Goal: Transaction & Acquisition: Obtain resource

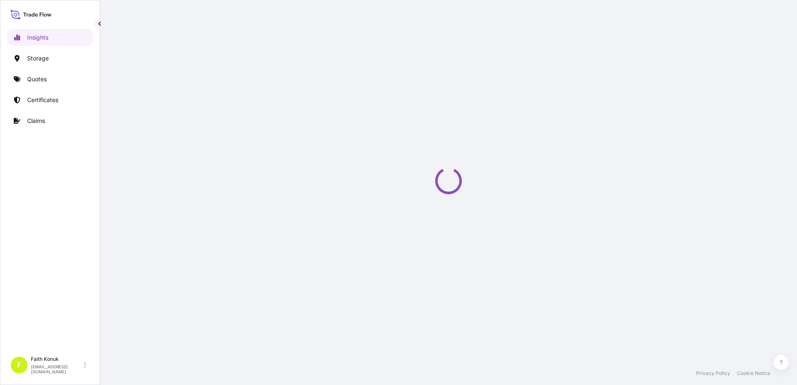
select select "2025"
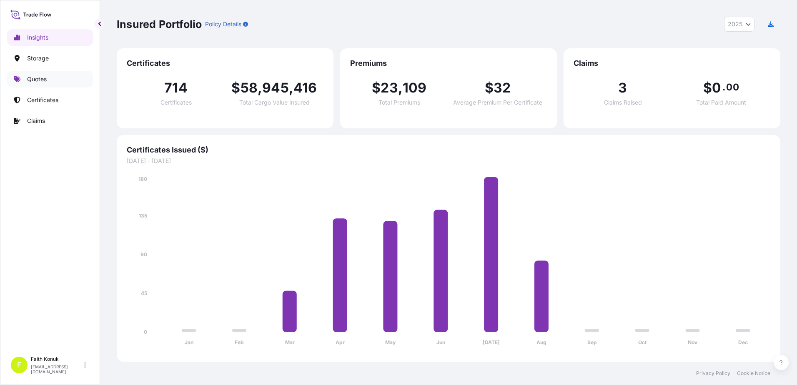
click at [49, 80] on link "Quotes" at bounding box center [50, 79] width 86 height 17
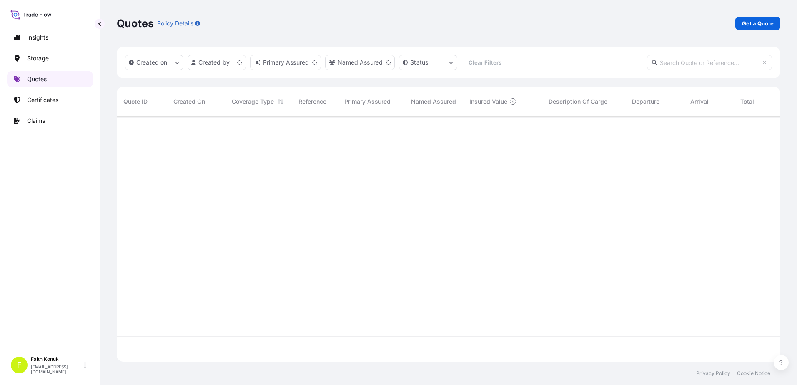
scroll to position [243, 657]
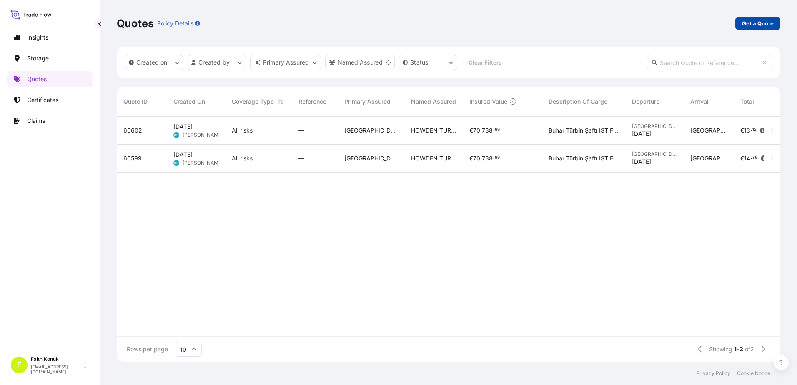
click at [748, 19] on link "Get a Quote" at bounding box center [757, 23] width 45 height 13
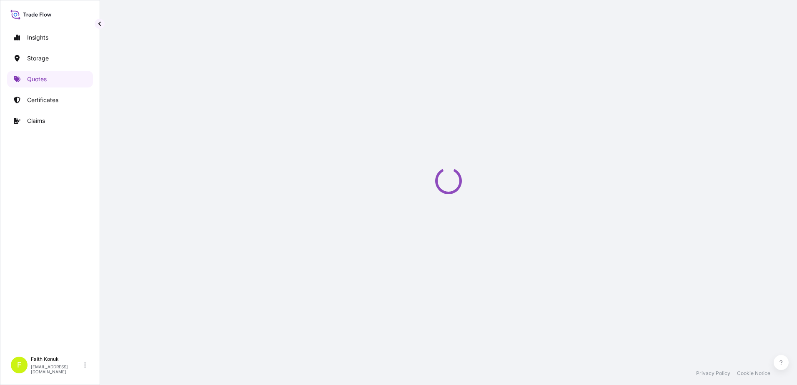
select select "Water"
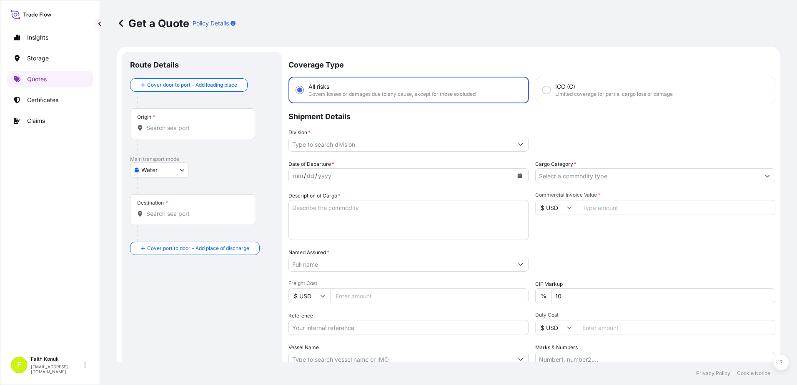
scroll to position [13, 0]
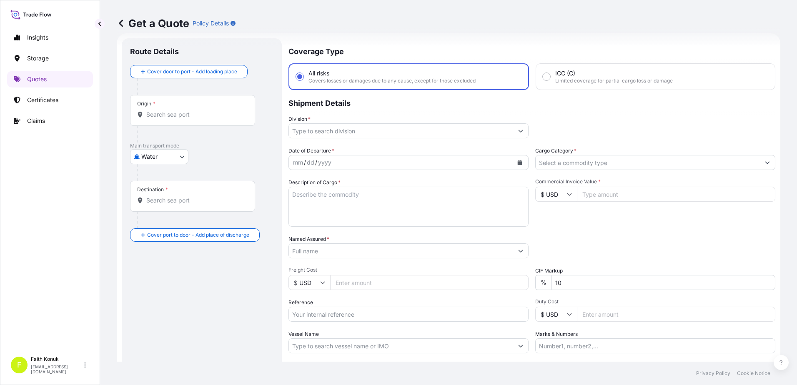
click at [188, 115] on input "Origin *" at bounding box center [195, 114] width 98 height 8
paste input "TÜRKİYE"
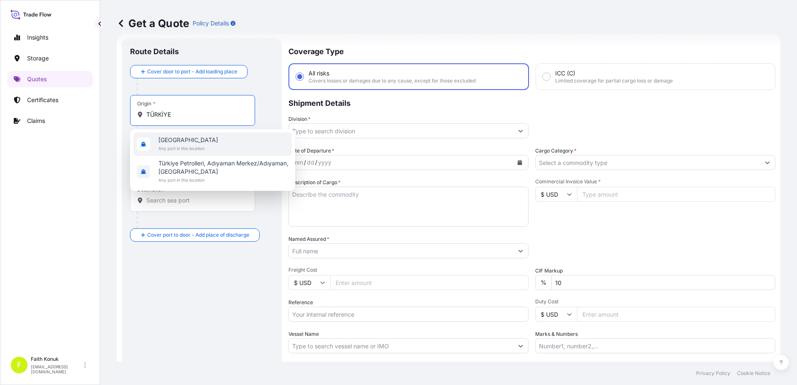
click at [192, 142] on span "[GEOGRAPHIC_DATA]" at bounding box center [188, 140] width 60 height 8
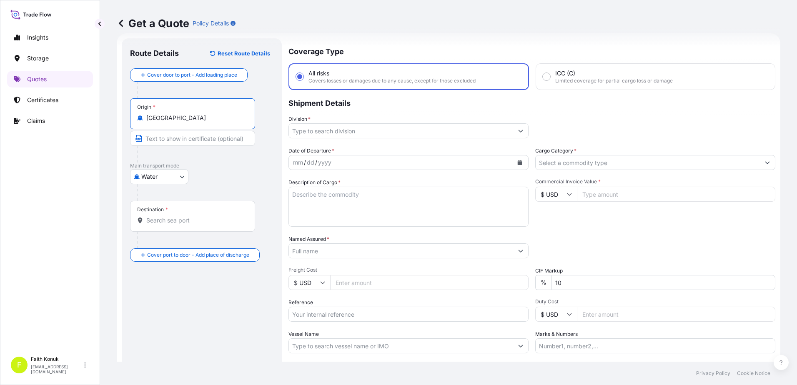
type input "Türkiye"
click at [207, 173] on div "Water Air Water Inland" at bounding box center [201, 176] width 143 height 15
click at [173, 217] on input "Destination *" at bounding box center [195, 220] width 98 height 8
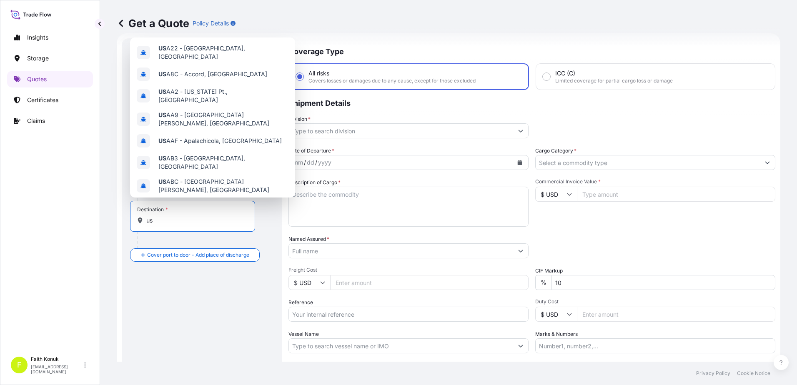
type input "u"
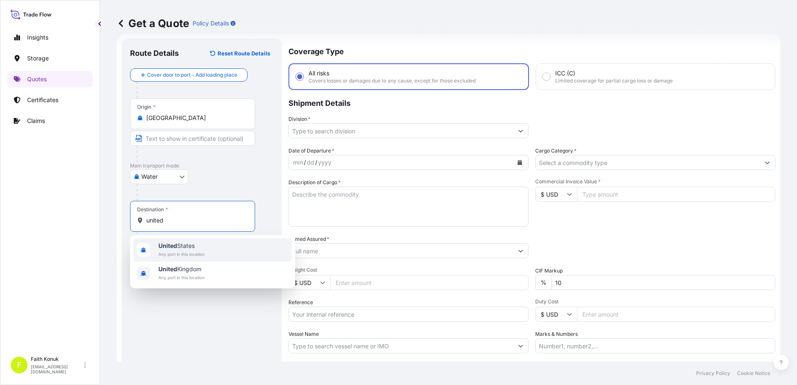
click at [194, 253] on span "Any port in this location" at bounding box center [181, 254] width 46 height 8
click at [197, 219] on input "United States" at bounding box center [195, 220] width 98 height 8
drag, startPoint x: 197, startPoint y: 219, endPoint x: 130, endPoint y: 206, distance: 68.7
click at [130, 206] on div "Route Details Reset Route Details Cover door to port - Add loading place Place …" at bounding box center [202, 226] width 160 height 377
drag, startPoint x: 184, startPoint y: 219, endPoint x: 84, endPoint y: 206, distance: 100.9
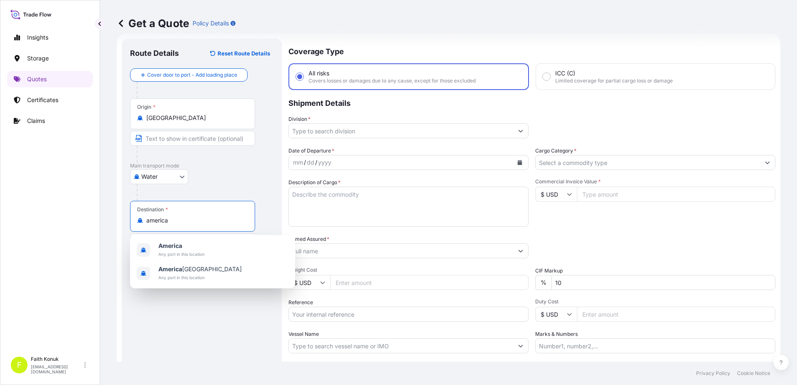
click at [84, 206] on div "Insights Storage Quotes Certificates Claims F Faith Konuk fatih.konuk@psabdp.co…" at bounding box center [398, 192] width 797 height 385
type input "u"
click at [211, 255] on div "United Sta tes Any port in this location" at bounding box center [212, 249] width 158 height 23
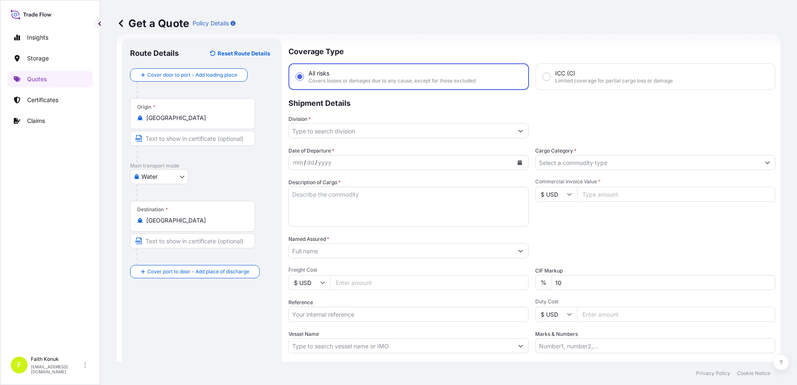
click at [186, 224] on input "United States" at bounding box center [195, 220] width 98 height 8
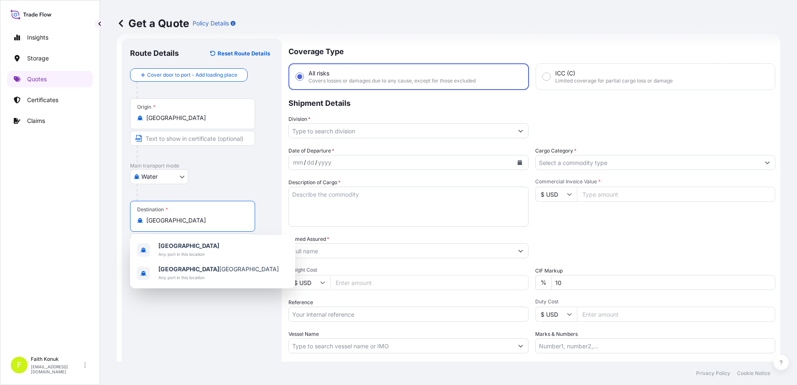
drag, startPoint x: 192, startPoint y: 221, endPoint x: 99, endPoint y: 208, distance: 93.8
click at [99, 208] on div "Insights Storage Quotes Certificates Claims F Faith Konuk fatih.konuk@psabdp.co…" at bounding box center [398, 192] width 797 height 385
drag, startPoint x: 218, startPoint y: 222, endPoint x: 83, endPoint y: 217, distance: 134.7
click at [83, 218] on div "Insights Storage Quotes Certificates Claims F Faith Konuk fatih.konuk@psabdp.co…" at bounding box center [398, 192] width 797 height 385
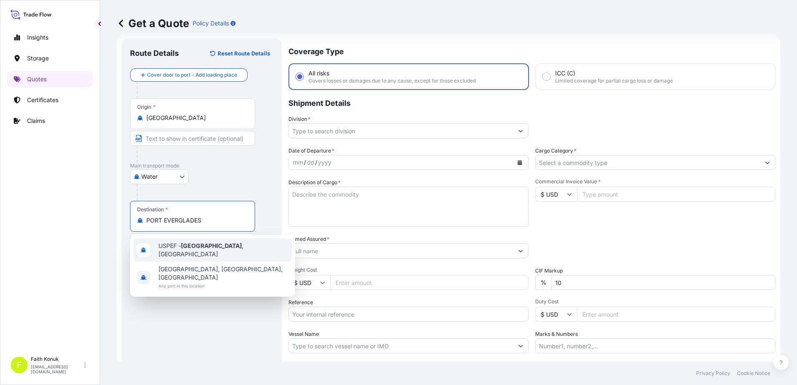
click at [243, 248] on span "USPEF - Port Everglades , United States" at bounding box center [223, 250] width 130 height 17
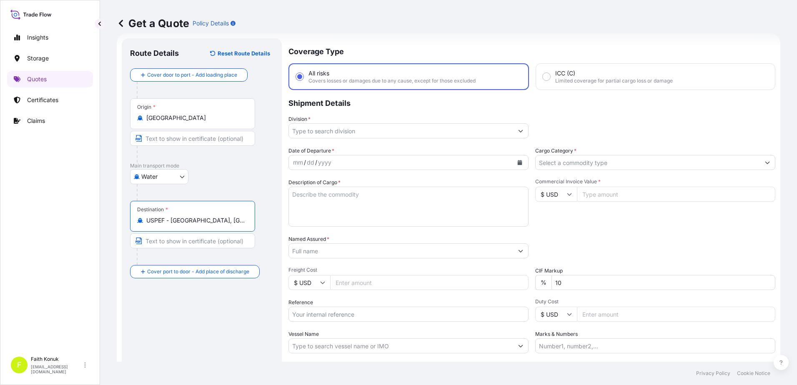
type input "USPEF - Port Everglades, United States"
click at [265, 250] on div "Destination * USPEF - Port Everglades, United States" at bounding box center [201, 233] width 143 height 64
click at [328, 129] on input "Division *" at bounding box center [401, 130] width 224 height 15
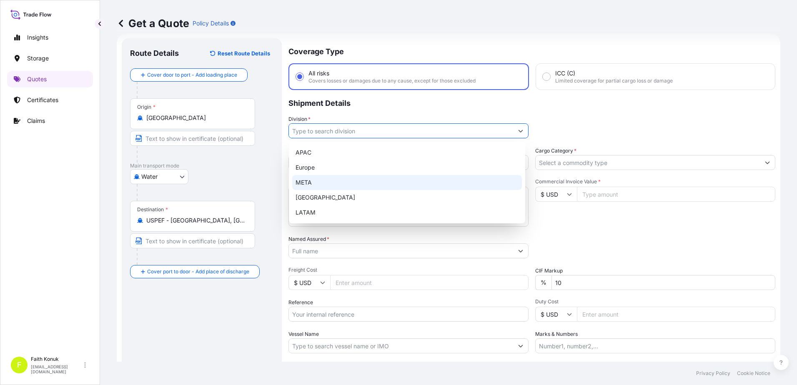
click at [317, 185] on div "META" at bounding box center [407, 182] width 230 height 15
type input "META"
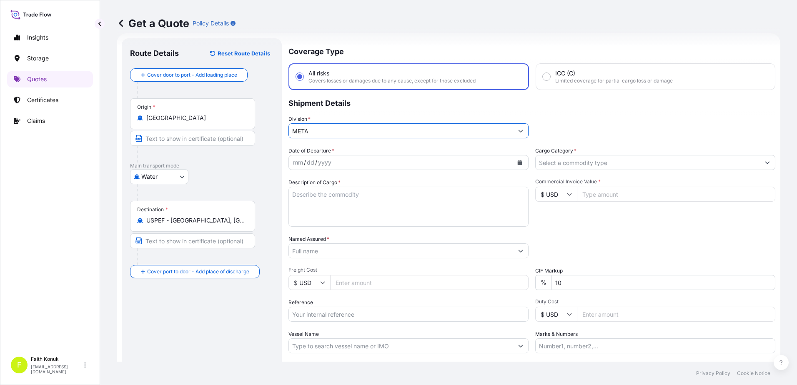
click at [373, 106] on p "Shipment Details" at bounding box center [531, 102] width 487 height 25
click at [517, 165] on button "Calendar" at bounding box center [519, 162] width 13 height 13
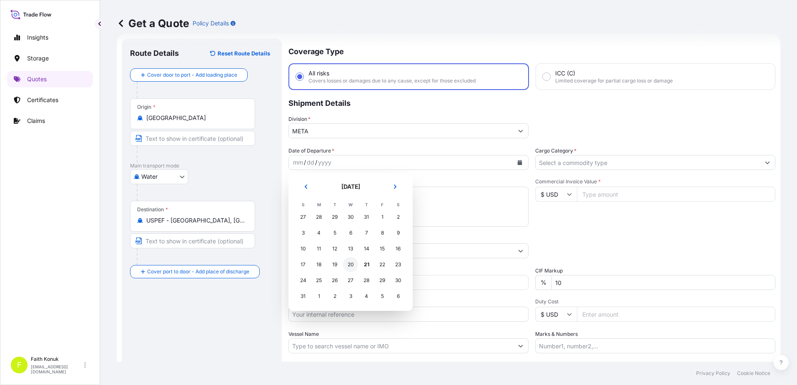
click at [353, 264] on div "20" at bounding box center [350, 264] width 15 height 15
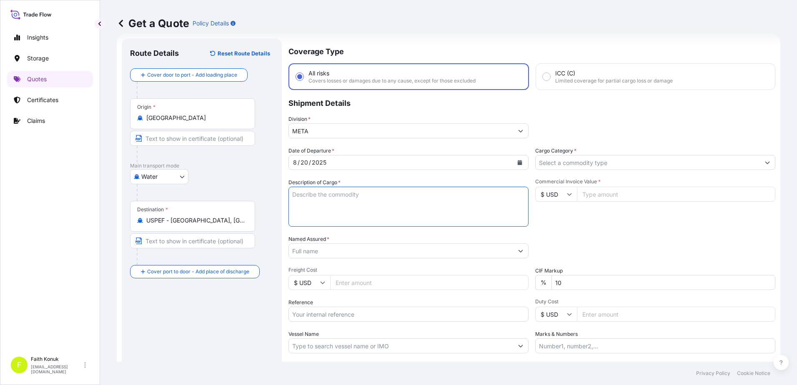
click at [315, 190] on textarea "Description of Cargo *" at bounding box center [408, 207] width 240 height 40
click at [317, 196] on textarea "Description of Cargo *" at bounding box center [408, 207] width 240 height 40
paste textarea "BONELL SPRINGS 64 KAP / Brüt : 18.244 KG Net: 15.878 KG"
click at [303, 215] on textarea "BONELL SPRINGS 64 KAP / Brüt : 18.244 KG Net: 15.878 KG" at bounding box center [408, 207] width 240 height 40
paste textarea "FCIU 704 080-7"
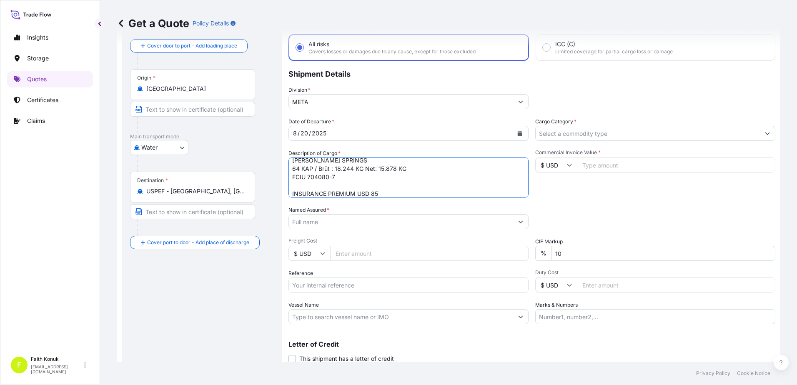
scroll to position [72, 0]
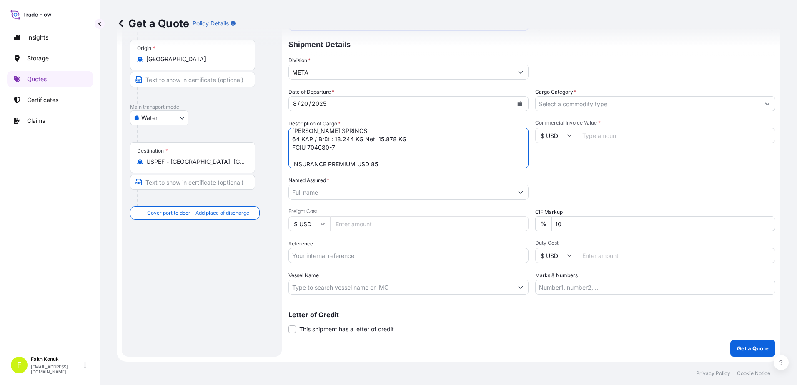
type textarea "BONELL SPRINGS 64 KAP / Brüt : 18.244 KG Net: 15.878 KG FCIU 704080-7 INSURANCE…"
click at [320, 190] on input "Named Assured *" at bounding box center [401, 192] width 224 height 15
click at [316, 194] on input "Named Assured *" at bounding box center [401, 192] width 224 height 15
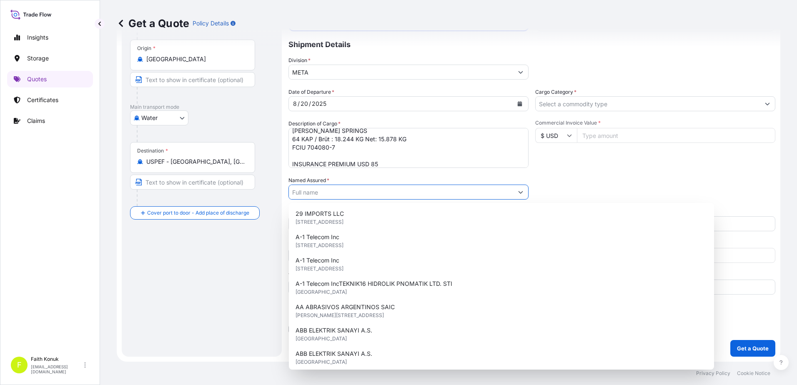
paste input "JAC ASS.INC."
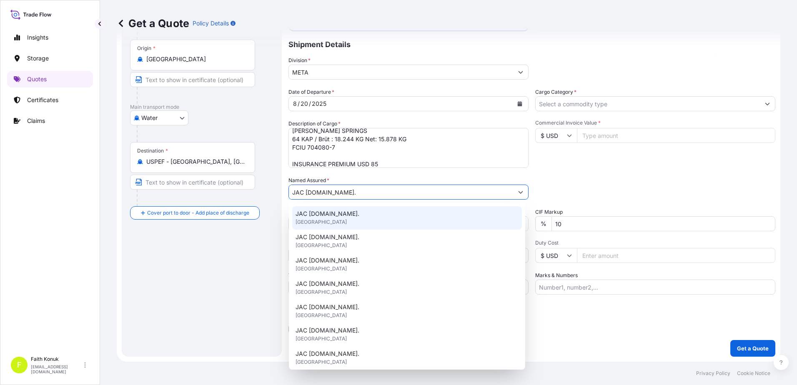
click at [336, 218] on div "JAC ASS.INC. United Kingdom" at bounding box center [407, 217] width 230 height 23
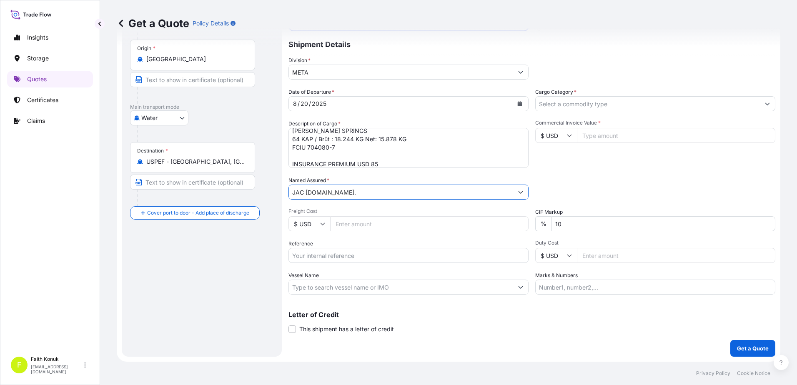
type input "JAC ASS.INC."
click at [333, 254] on input "Reference" at bounding box center [408, 255] width 240 height 15
paste input "2101772055"
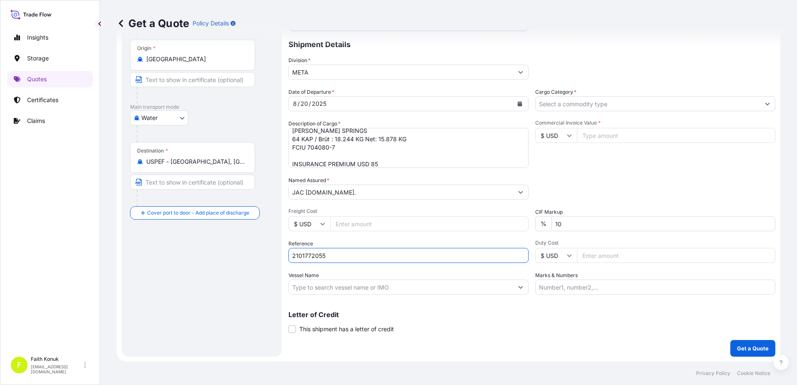
type input "2101772055"
click at [335, 268] on div "Date of Departure * 8 / 20 / 2025 Cargo Category * Description of Cargo * BONEL…" at bounding box center [531, 191] width 487 height 207
click at [318, 288] on input "Vessel Name" at bounding box center [401, 287] width 224 height 15
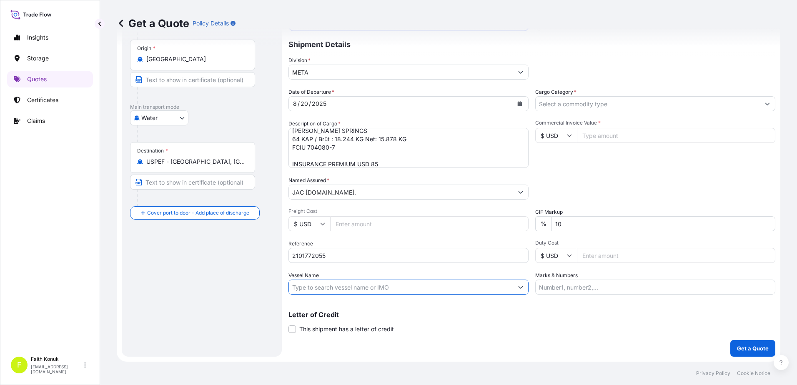
paste input "MAERSK IDAHO"
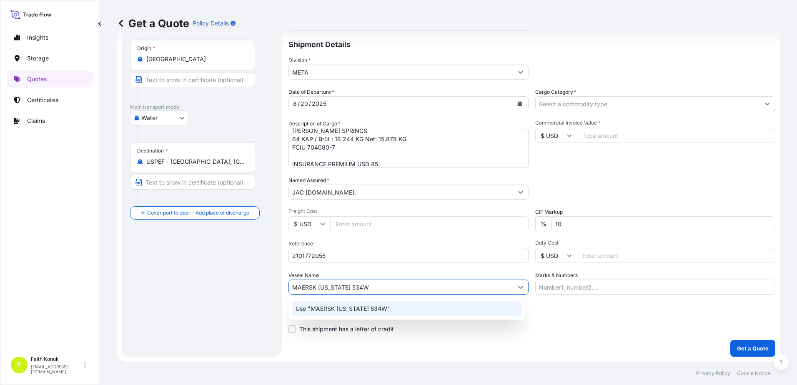
click at [345, 306] on p "Use "MAERSK IDAHO 534W"" at bounding box center [342, 309] width 95 height 8
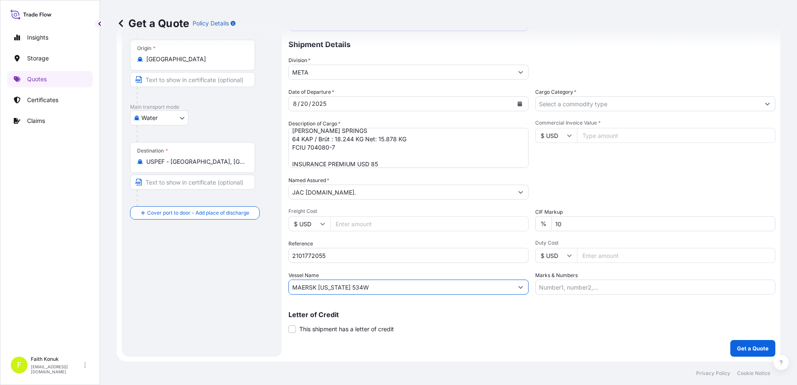
type input "MAERSK IDAHO 534W"
click at [558, 105] on input "Cargo Category *" at bounding box center [647, 103] width 224 height 15
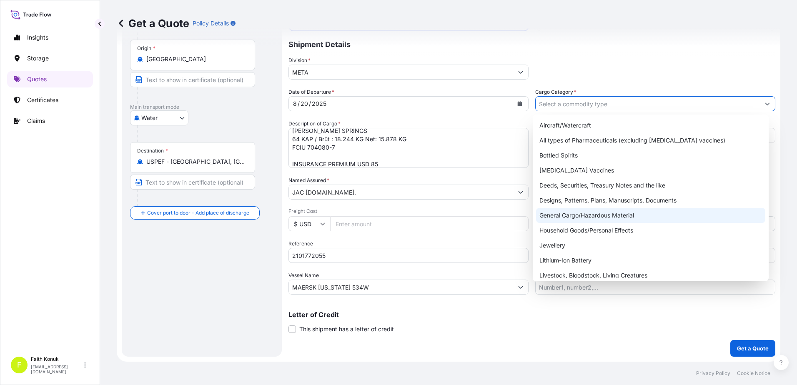
click at [566, 217] on div "General Cargo/Hazardous Material" at bounding box center [651, 215] width 230 height 15
type input "General Cargo/Hazardous Material"
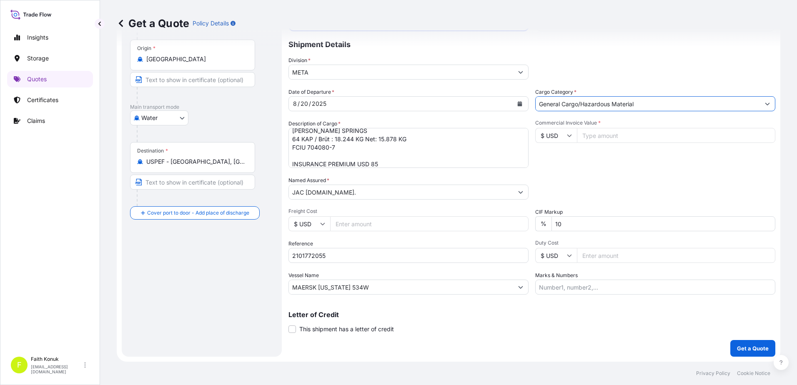
click at [584, 170] on div "Date of Departure * 8 / 20 / 2025 Cargo Category * General Cargo/Hazardous Mate…" at bounding box center [531, 191] width 487 height 207
click at [586, 139] on input "Commercial Invoice Value *" at bounding box center [676, 135] width 198 height 15
type input "29203.38"
click at [607, 177] on div "Packing Category Type to search a container mode Please select a primary mode o…" at bounding box center [655, 187] width 240 height 23
click at [738, 344] on p "Get a Quote" at bounding box center [753, 348] width 32 height 8
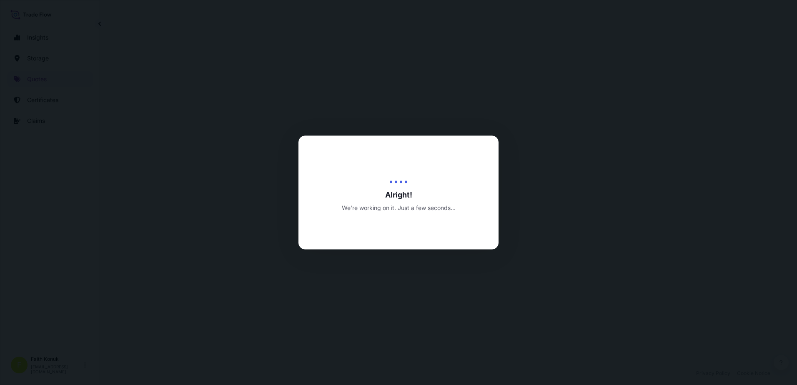
select select "Water"
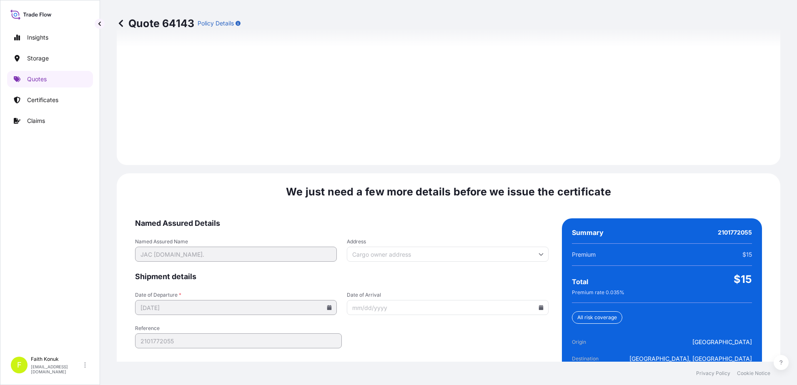
scroll to position [1186, 0]
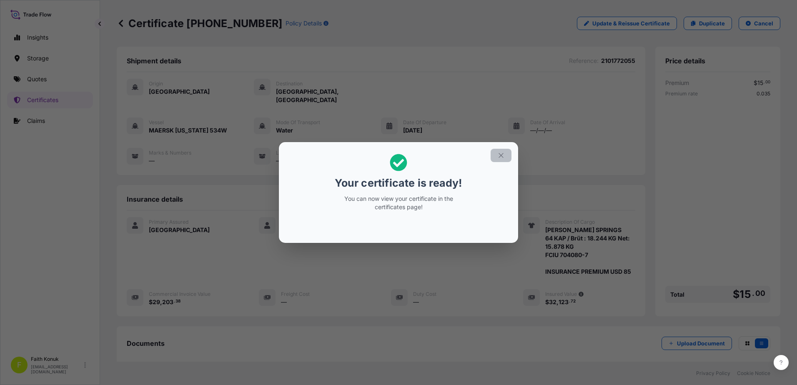
click at [497, 154] on icon "button" at bounding box center [501, 156] width 8 height 8
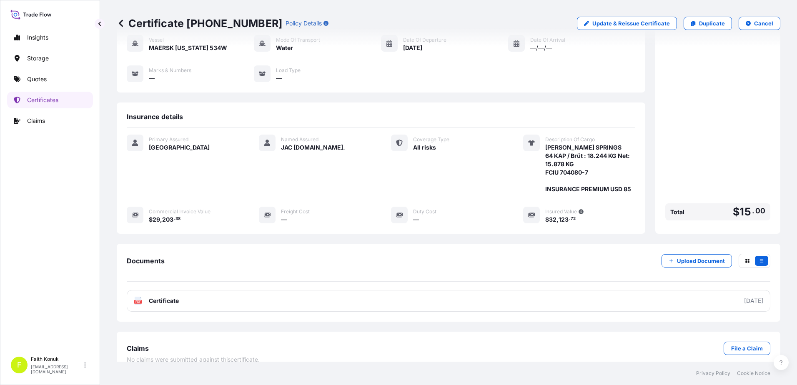
scroll to position [86, 0]
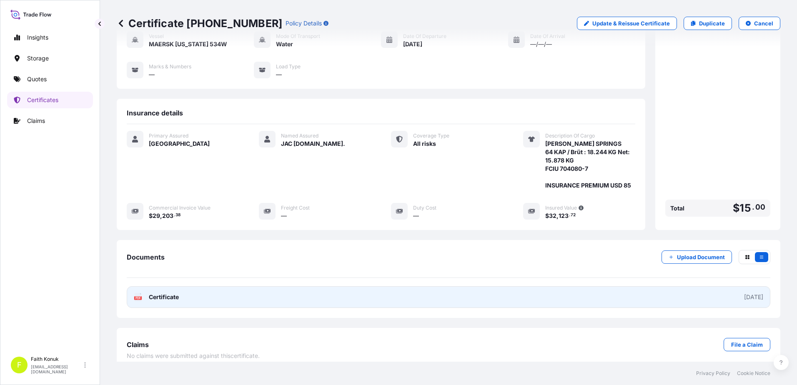
click at [146, 293] on div "PDF Certificate" at bounding box center [156, 297] width 45 height 8
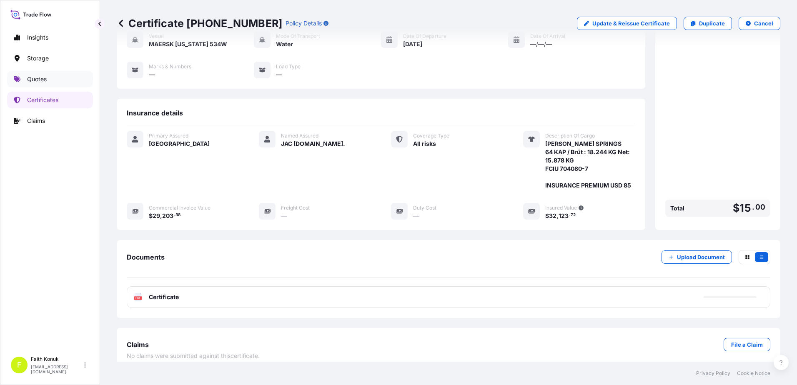
click at [49, 80] on link "Quotes" at bounding box center [50, 79] width 86 height 17
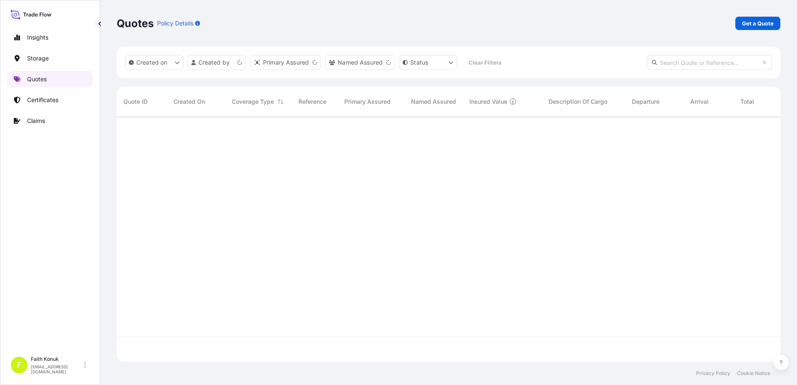
scroll to position [243, 657]
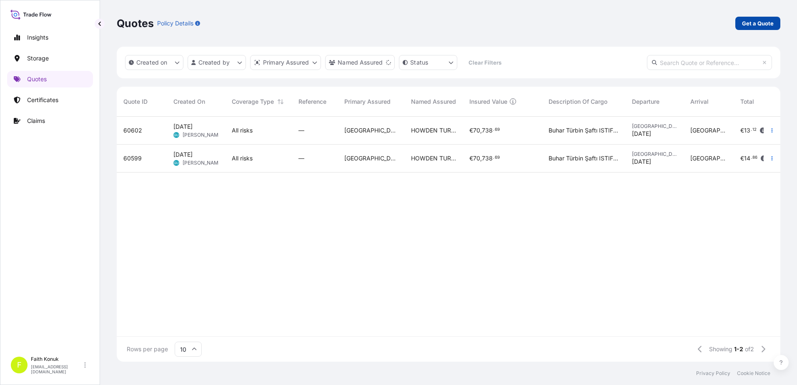
click at [742, 24] on p "Get a Quote" at bounding box center [758, 23] width 32 height 8
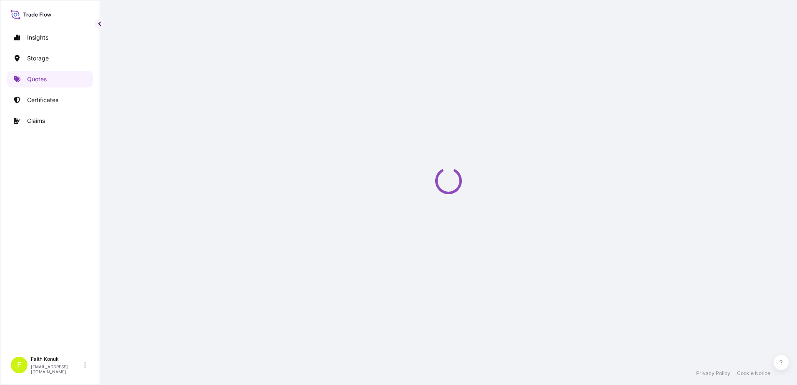
select select "Water"
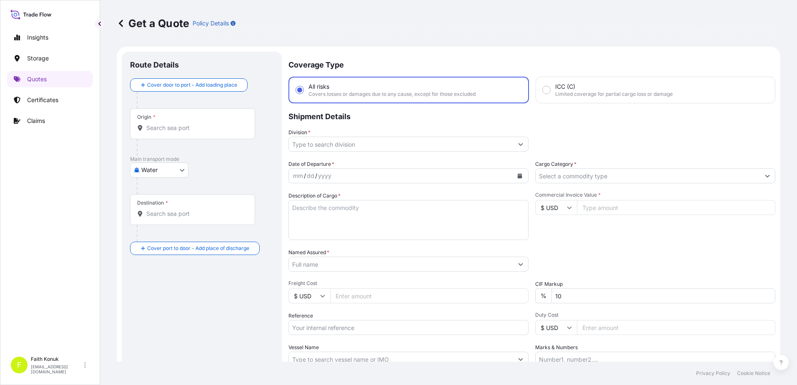
scroll to position [13, 0]
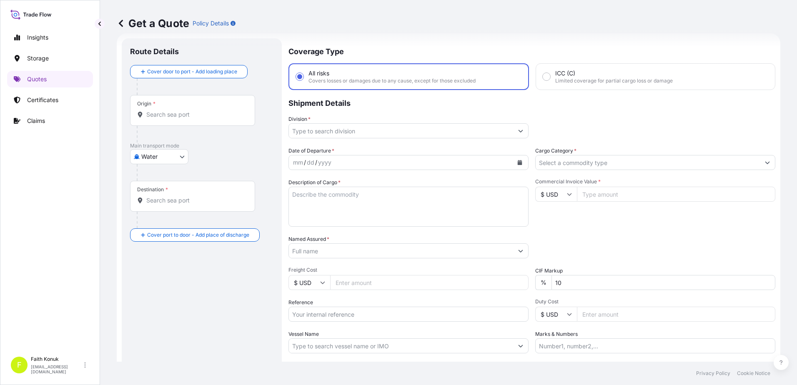
click at [122, 24] on icon at bounding box center [121, 23] width 8 height 8
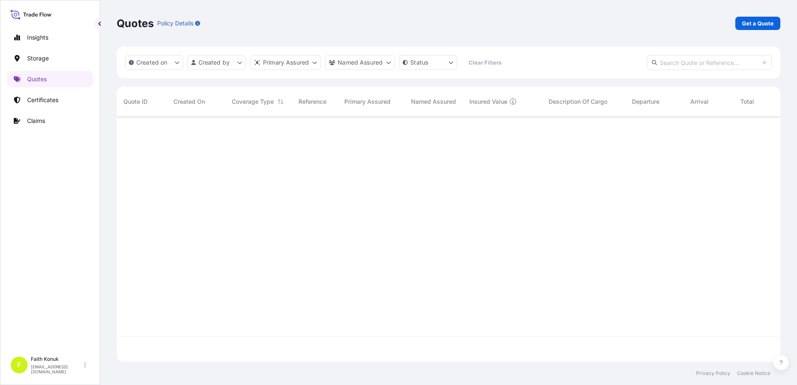
scroll to position [243, 657]
